Goal: Task Accomplishment & Management: Manage account settings

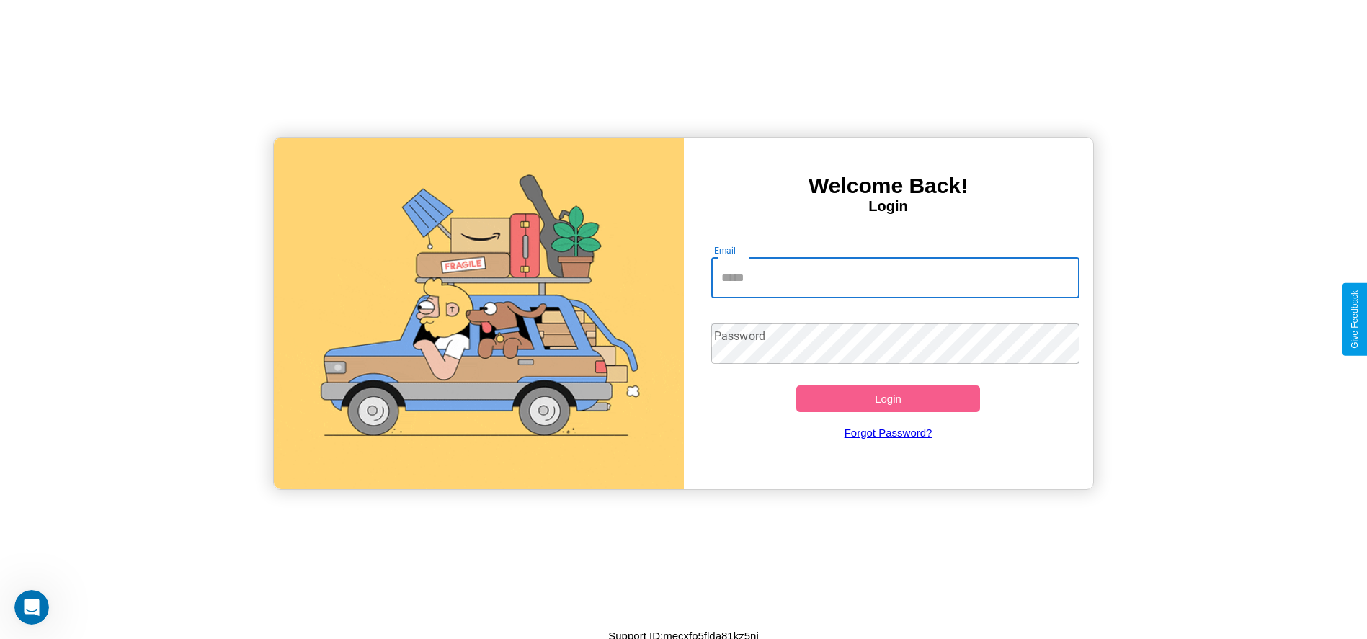
click at [895, 277] on input "Email" at bounding box center [895, 278] width 368 height 40
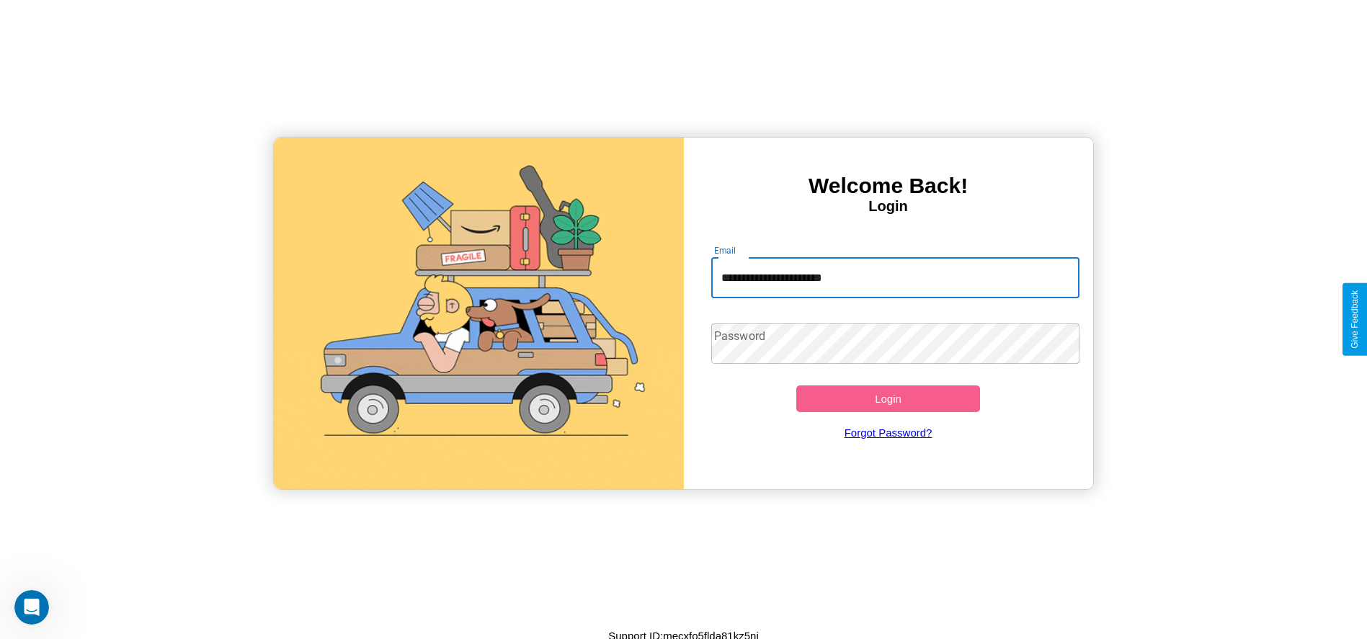
type input "**********"
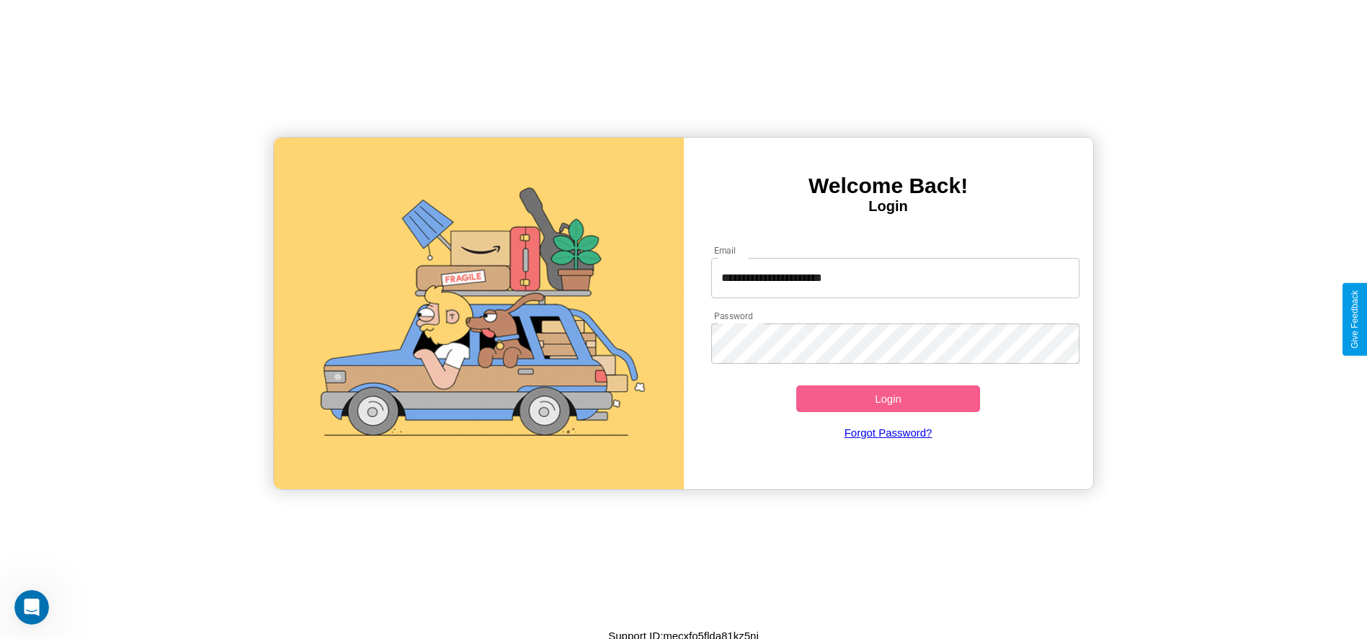
click at [888, 399] on button "Login" at bounding box center [888, 399] width 185 height 27
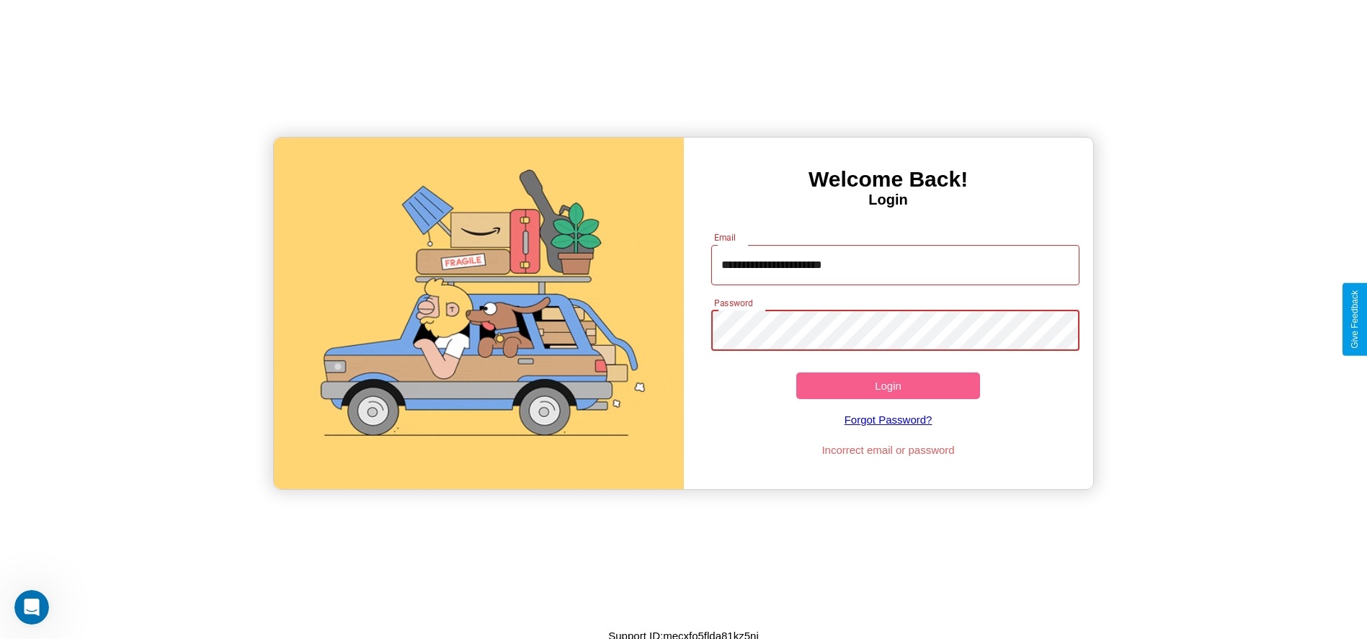
click at [888, 386] on button "Login" at bounding box center [888, 386] width 185 height 27
